Goal: Communication & Community: Answer question/provide support

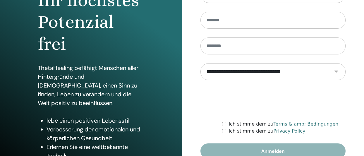
scroll to position [125, 0]
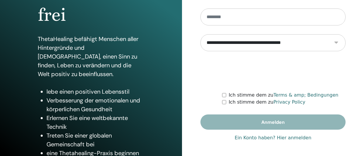
click at [289, 138] on link "Ein Konto haben? Hier anmelden" at bounding box center [272, 137] width 77 height 7
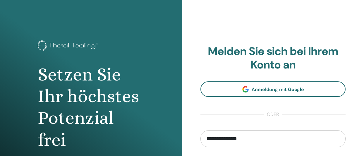
scroll to position [125, 0]
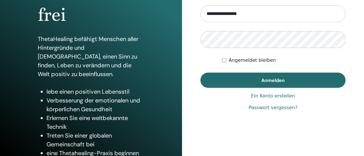
click at [226, 60] on div "Angemeldet bleiben" at bounding box center [283, 60] width 123 height 7
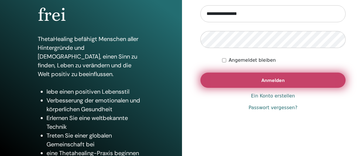
click at [272, 79] on span "Anmelden" at bounding box center [272, 80] width 23 height 6
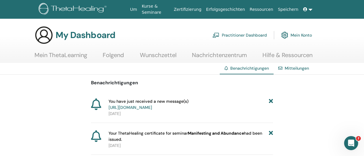
click at [152, 107] on link "https://member.thetahealing.com/message-center/messages/1fad2b0c-3f0a-4567-9d68…" at bounding box center [130, 107] width 44 height 5
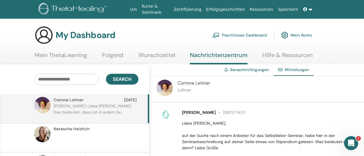
click at [89, 106] on p "Corinna: Liebe Michaela, Das bedeutet, dass ich in jedem Se..." at bounding box center [96, 112] width 85 height 18
click at [225, 133] on p "Liebe Corinna, auf der Suche nach einem Anbieter für das Selbstliebe-Seminar, h…" at bounding box center [269, 135] width 175 height 31
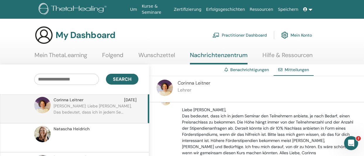
scroll to position [78, 0]
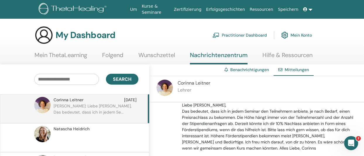
click at [149, 132] on div "Michaela Chappell 22. Juli at 19:01 Liebe Corinna, auf der Suche nach einem Anb…" at bounding box center [256, 134] width 215 height 65
click at [147, 132] on div "Natascha Heidrich" at bounding box center [74, 137] width 149 height 29
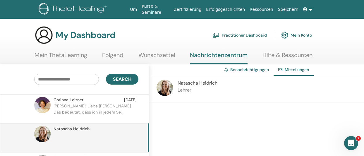
click at [90, 104] on p "Corinna: Liebe Michaela, Das bedeutet, dass ich in jedem Se..." at bounding box center [96, 112] width 85 height 18
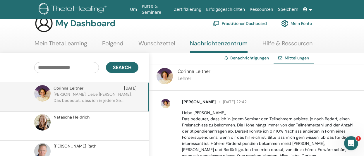
scroll to position [78, 0]
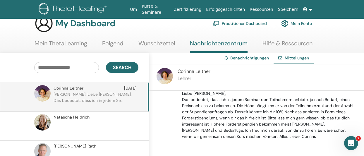
click at [330, 123] on p "Liebe Michaela, Das bedeutet, dass ich in jedem Seminar den Teilnehmern anbiete…" at bounding box center [269, 114] width 175 height 49
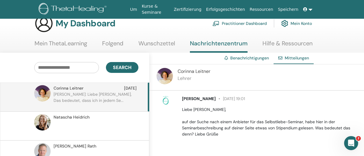
scroll to position [0, 0]
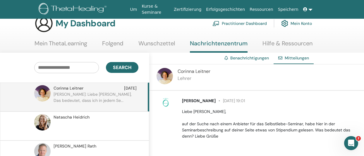
click at [301, 63] on div "Mitteilungen" at bounding box center [293, 58] width 40 height 11
click at [125, 120] on p at bounding box center [96, 129] width 85 height 18
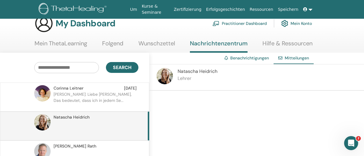
click at [229, 118] on div at bounding box center [256, 123] width 215 height 65
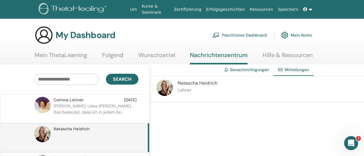
click at [104, 111] on p "Corinna: Liebe Michaela, Das bedeutet, dass ich in jedem Se..." at bounding box center [96, 112] width 85 height 18
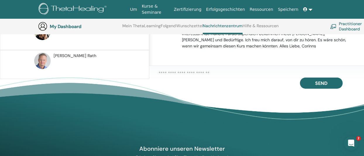
scroll to position [154, 0]
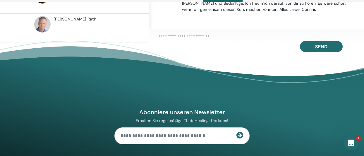
click at [205, 37] on textarea at bounding box center [260, 36] width 205 height 7
type textarea "*"
